Goal: Find specific page/section: Find specific page/section

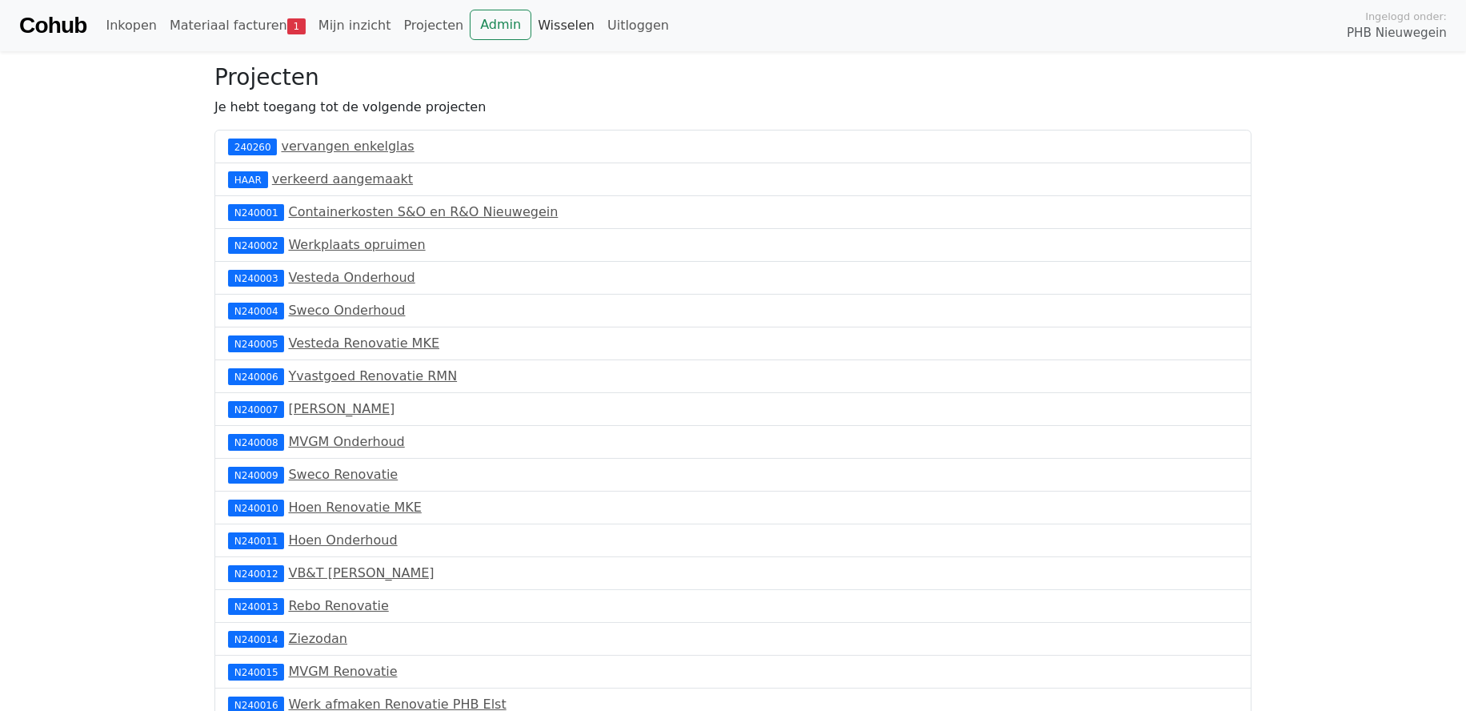
click at [532, 22] on link "Wisselen" at bounding box center [567, 26] width 70 height 32
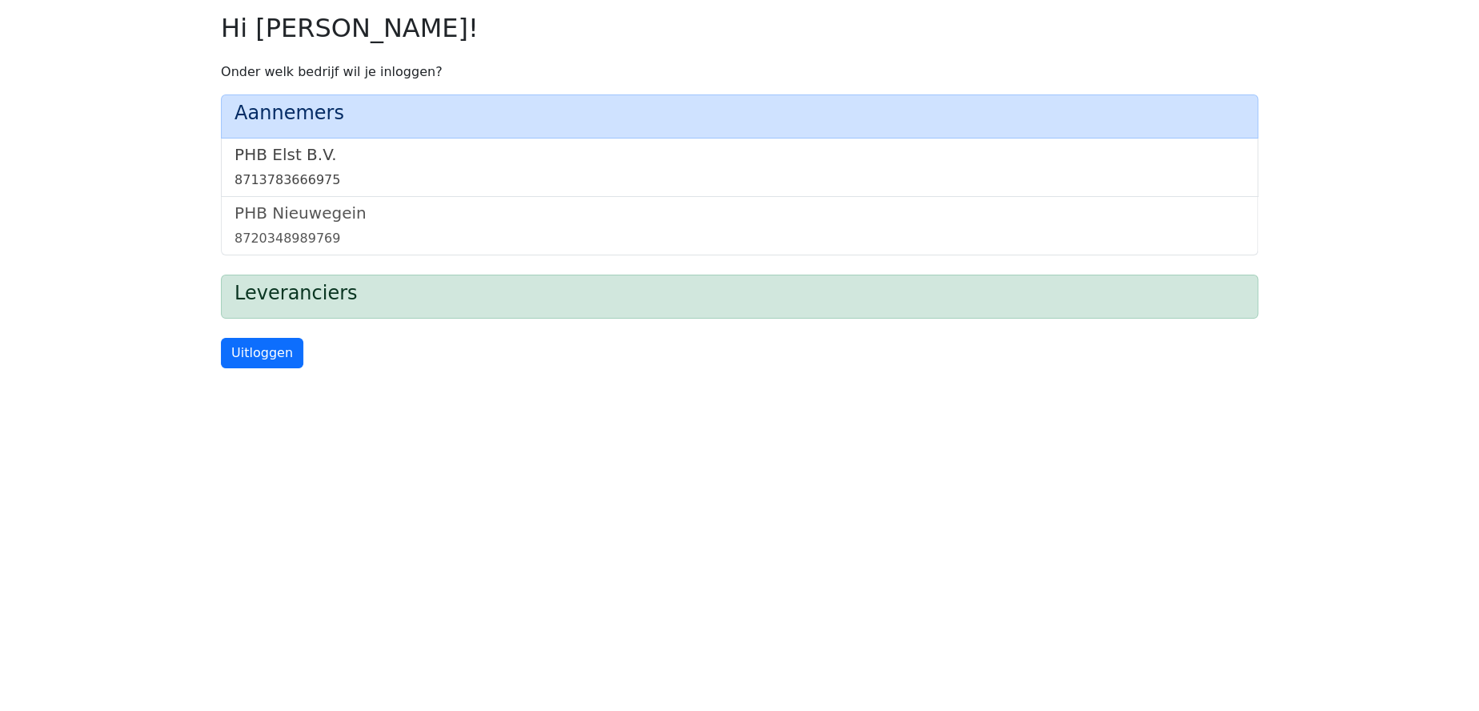
click at [282, 167] on link "PHB Elst B.V. 8713783666975" at bounding box center [740, 167] width 1010 height 45
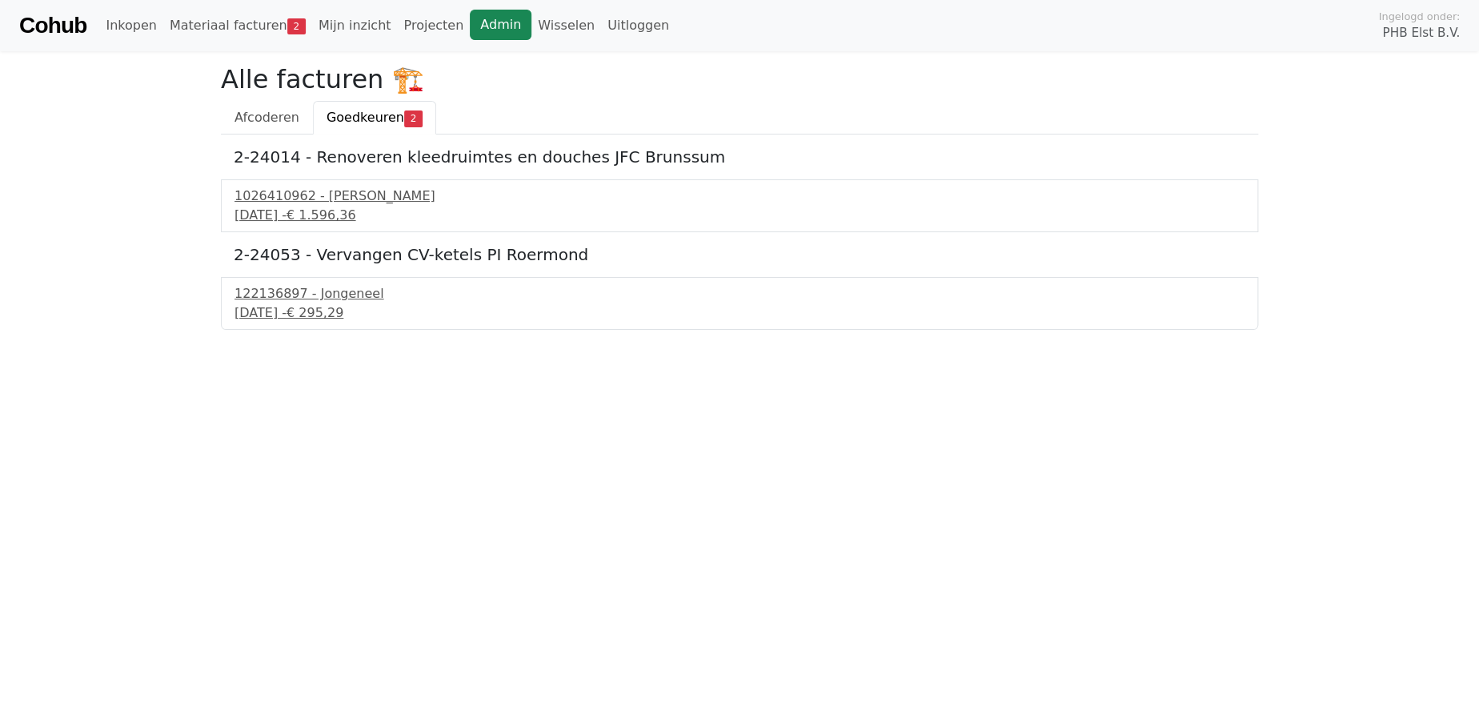
click at [470, 29] on link "Admin" at bounding box center [501, 25] width 62 height 30
